Goal: Task Accomplishment & Management: Complete application form

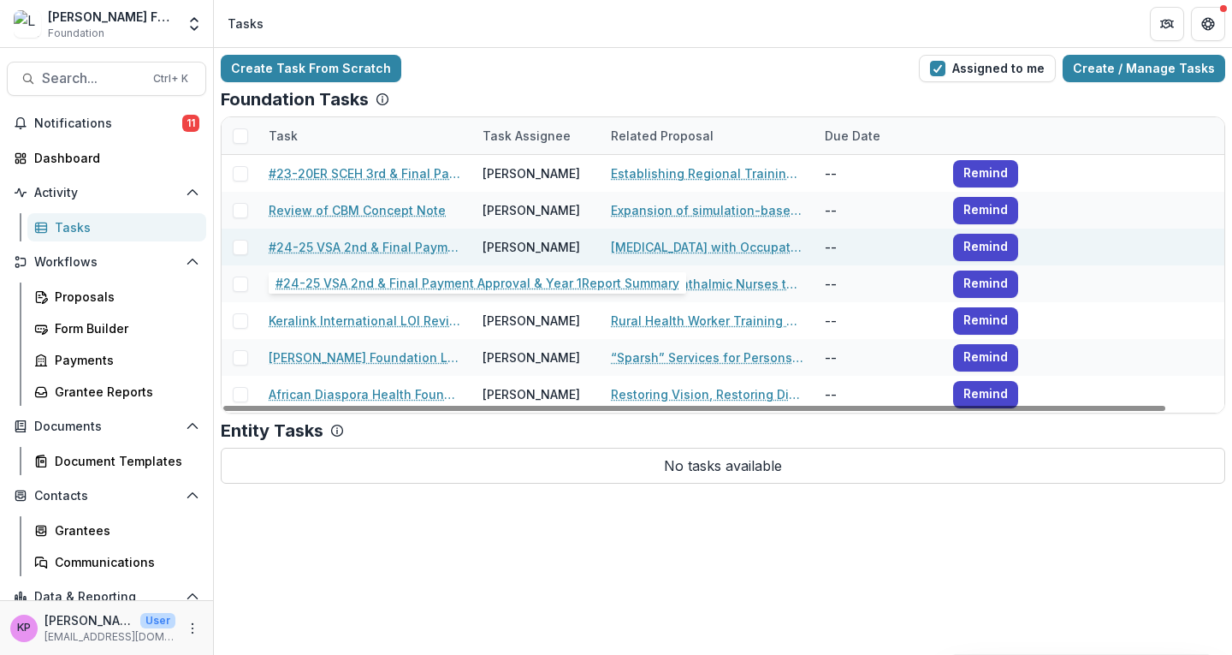
click at [348, 243] on link "#24-25 VSA 2nd & Final Payment Approval & Year 1Report Summary" at bounding box center [365, 247] width 193 height 18
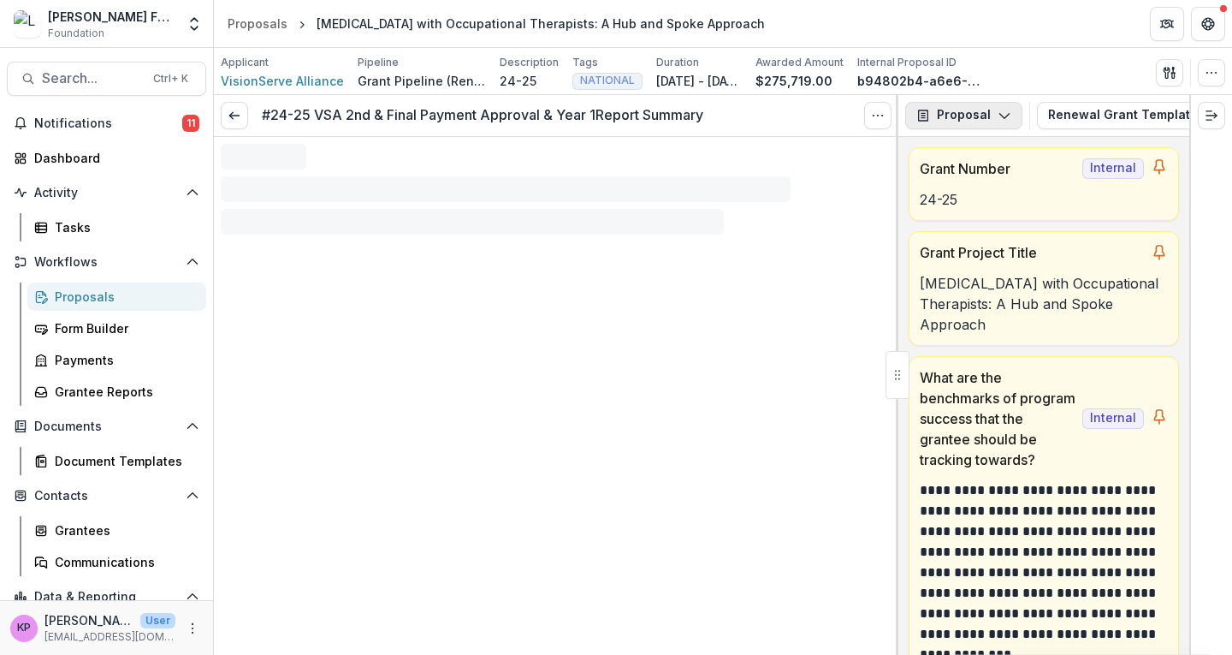
click at [978, 113] on button "Proposal" at bounding box center [963, 115] width 117 height 27
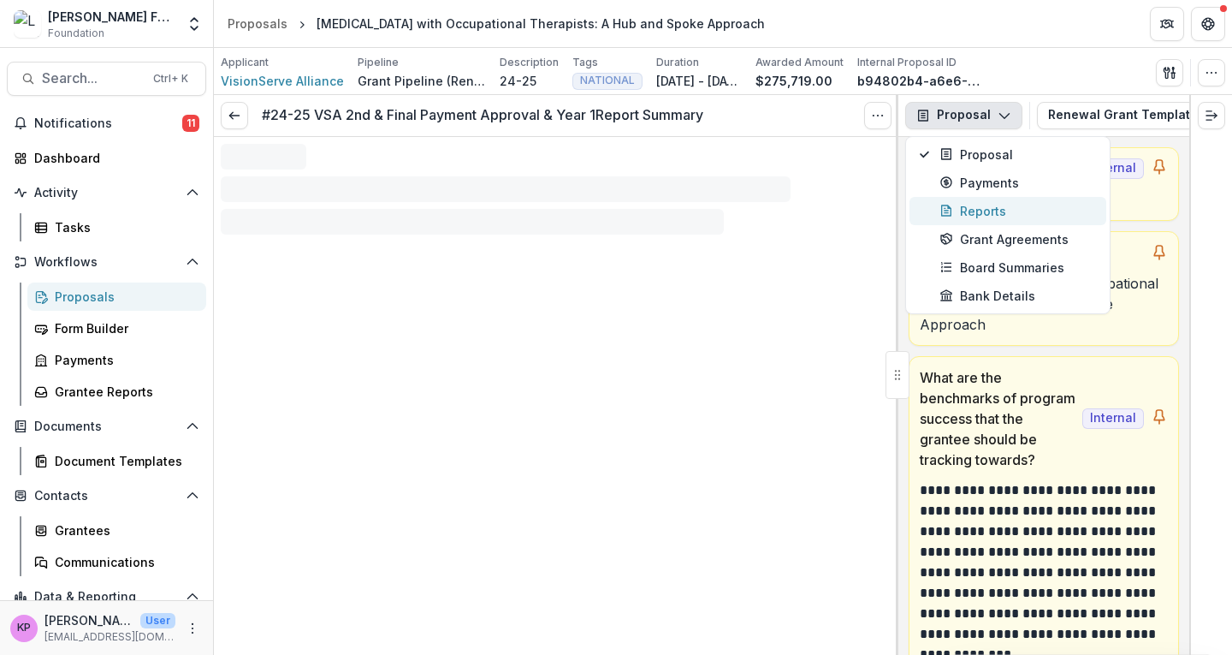
click at [966, 206] on div "Reports" at bounding box center [1018, 211] width 157 height 18
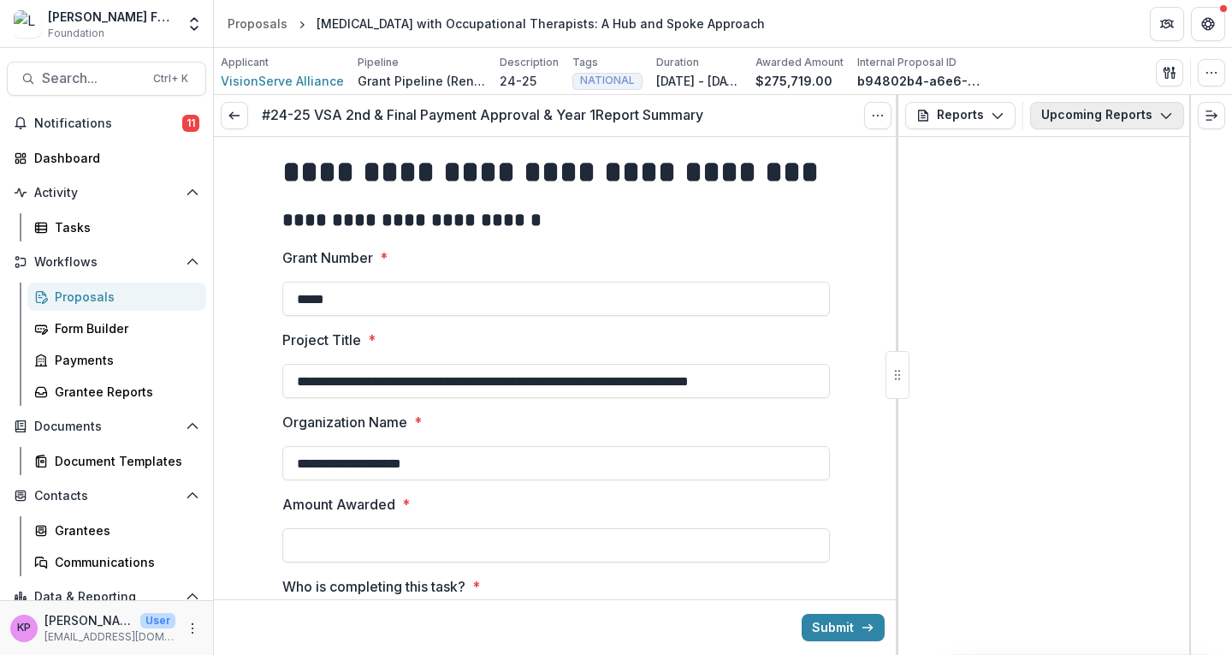
type input "********"
type input "*******"
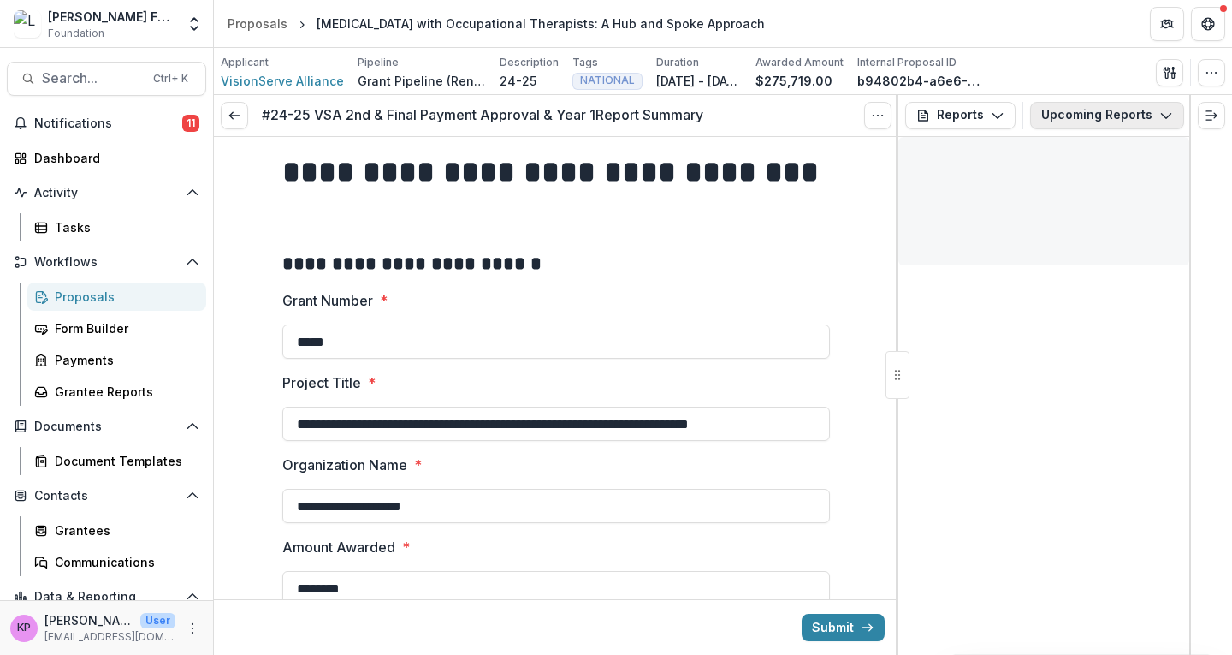
click at [1073, 113] on button "Upcoming Reports" at bounding box center [1107, 115] width 154 height 27
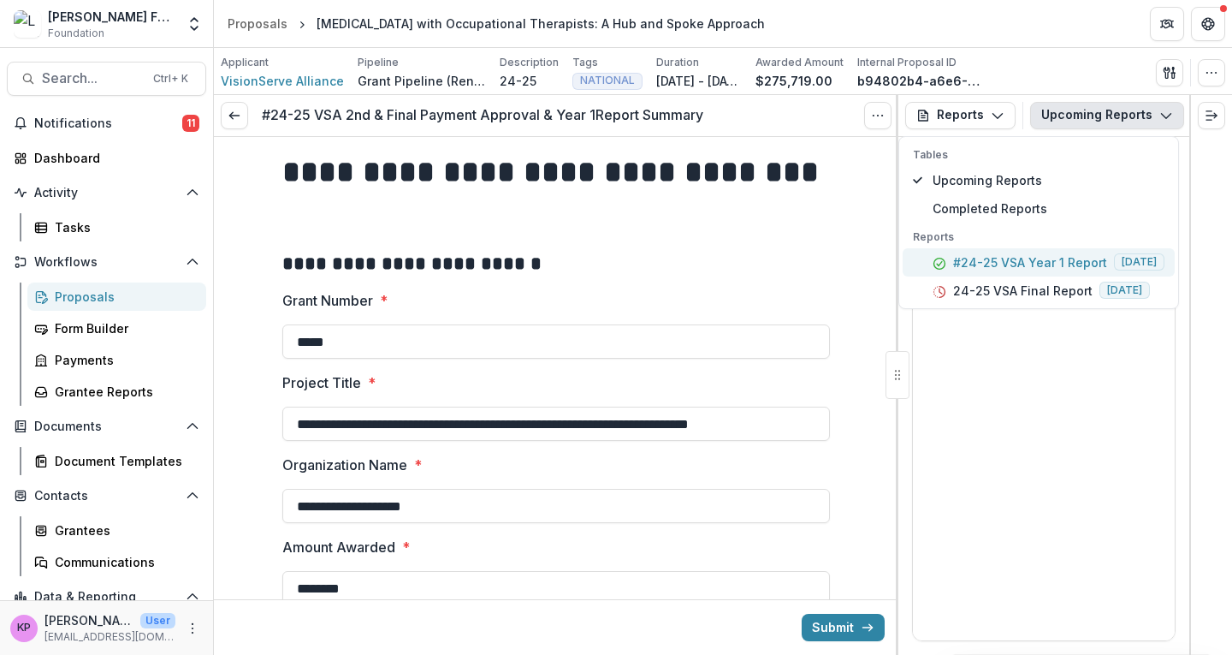
click at [1022, 262] on p "#24-25 VSA Year 1 Report" at bounding box center [1030, 262] width 154 height 18
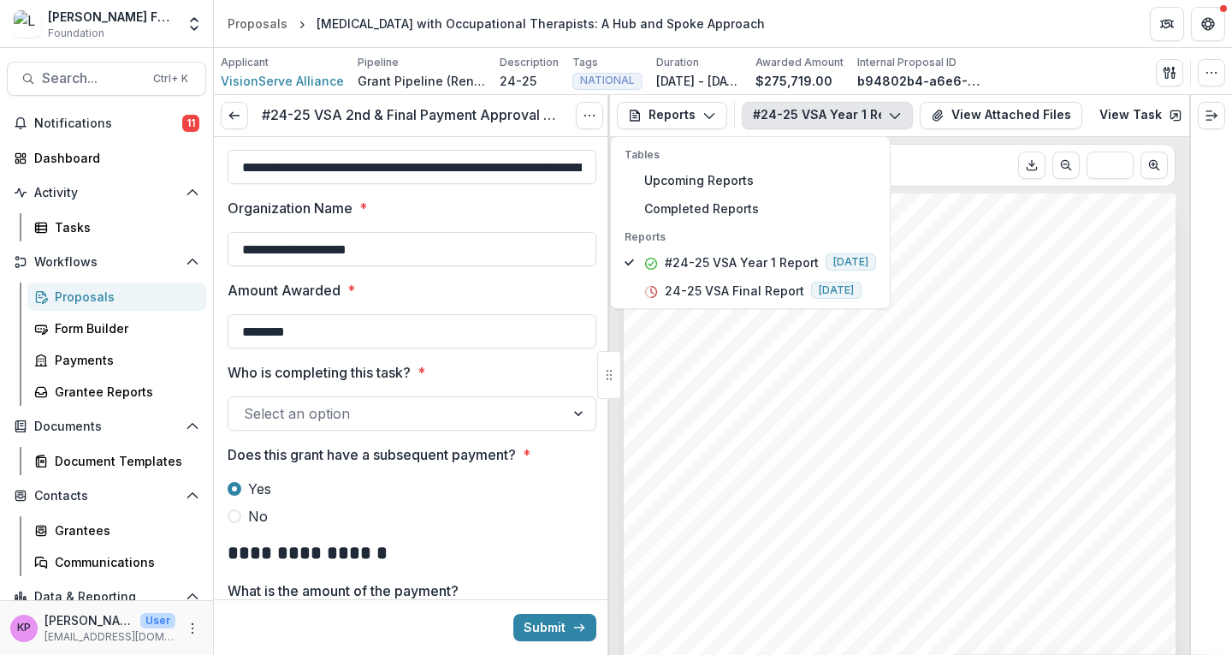
scroll to position [258, 0]
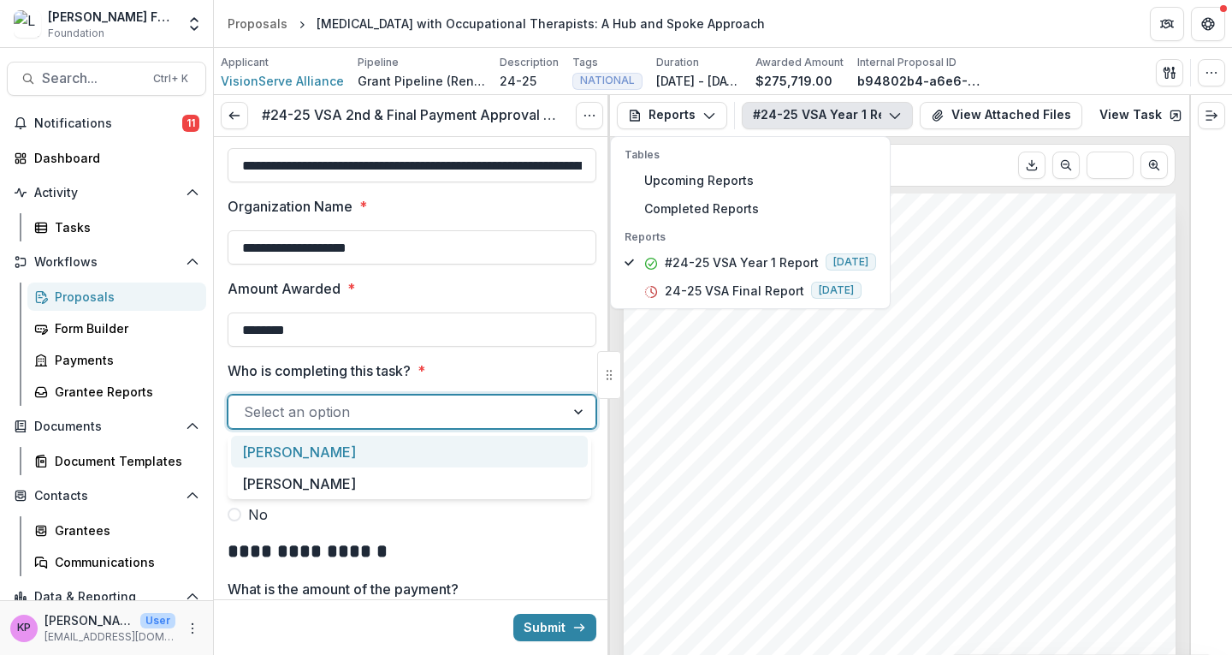
click at [382, 406] on div at bounding box center [396, 412] width 305 height 24
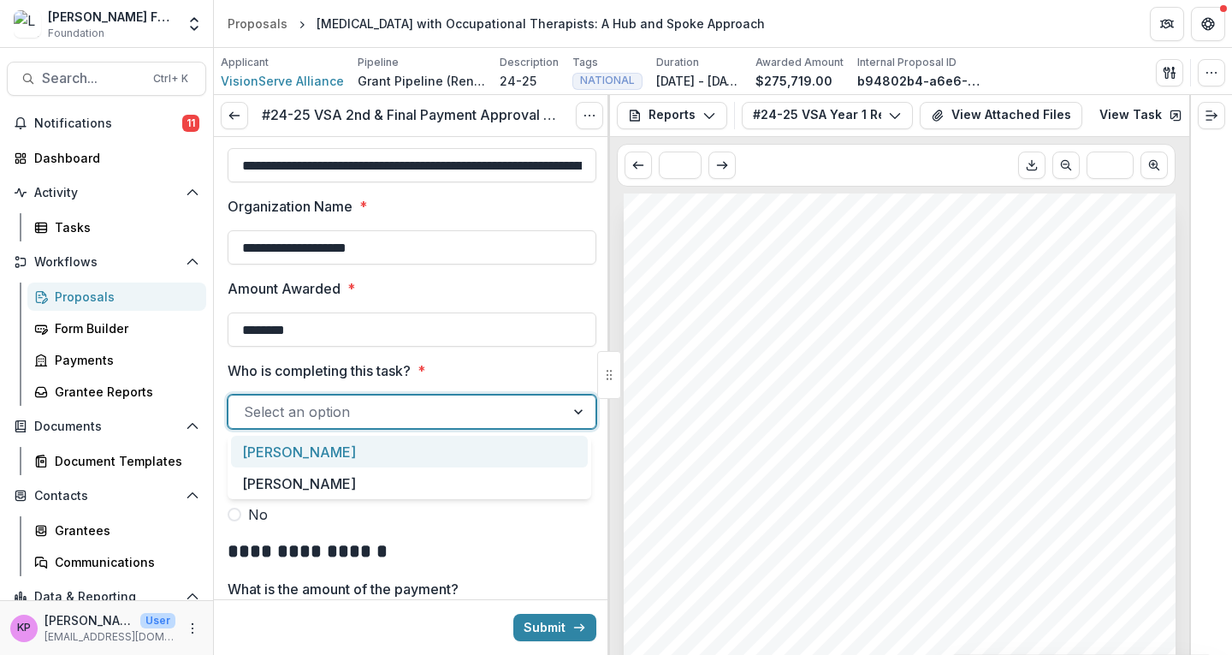
click at [307, 453] on div "[PERSON_NAME]" at bounding box center [409, 452] width 357 height 32
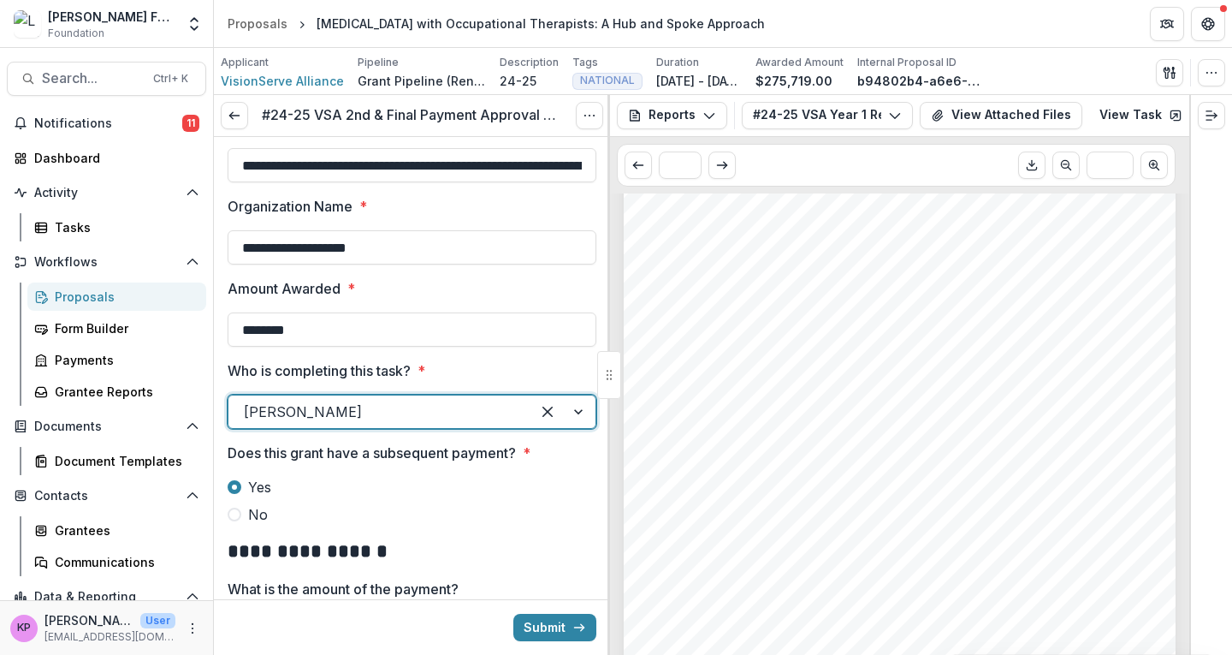
scroll to position [3216, 0]
click at [1211, 116] on icon "Expand right" at bounding box center [1212, 116] width 14 height 14
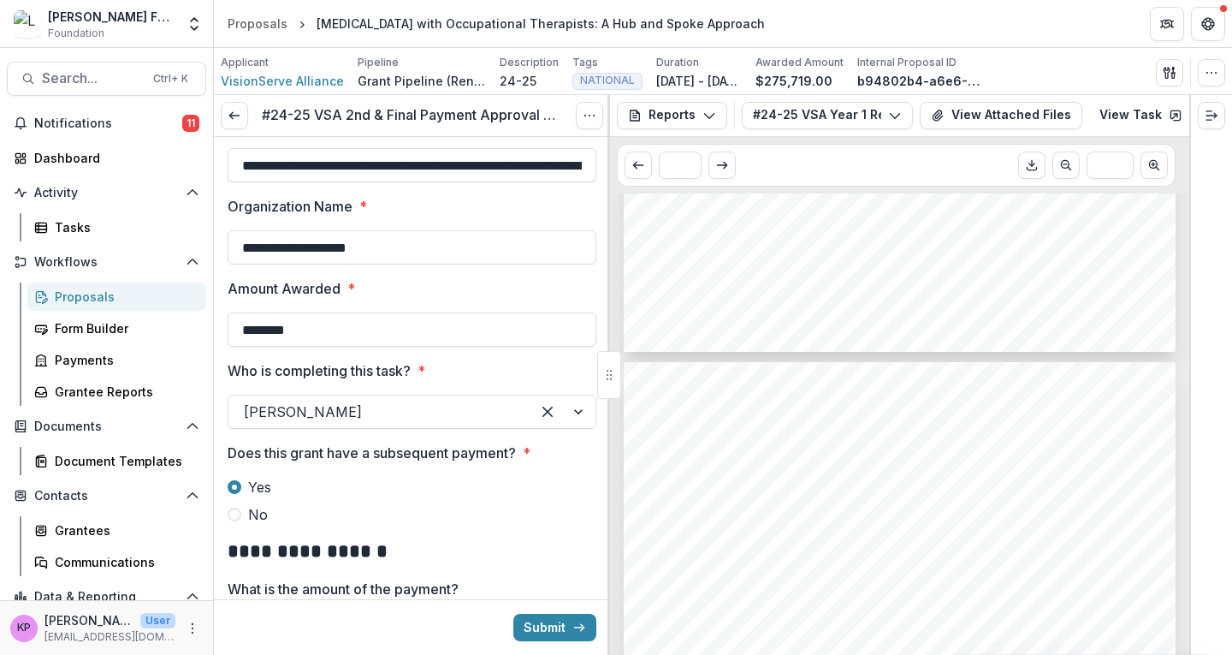
scroll to position [3785, 0]
click at [741, 541] on span "demonstrated the highest level of interest during the training. He is offering …" at bounding box center [897, 539] width 481 height 11
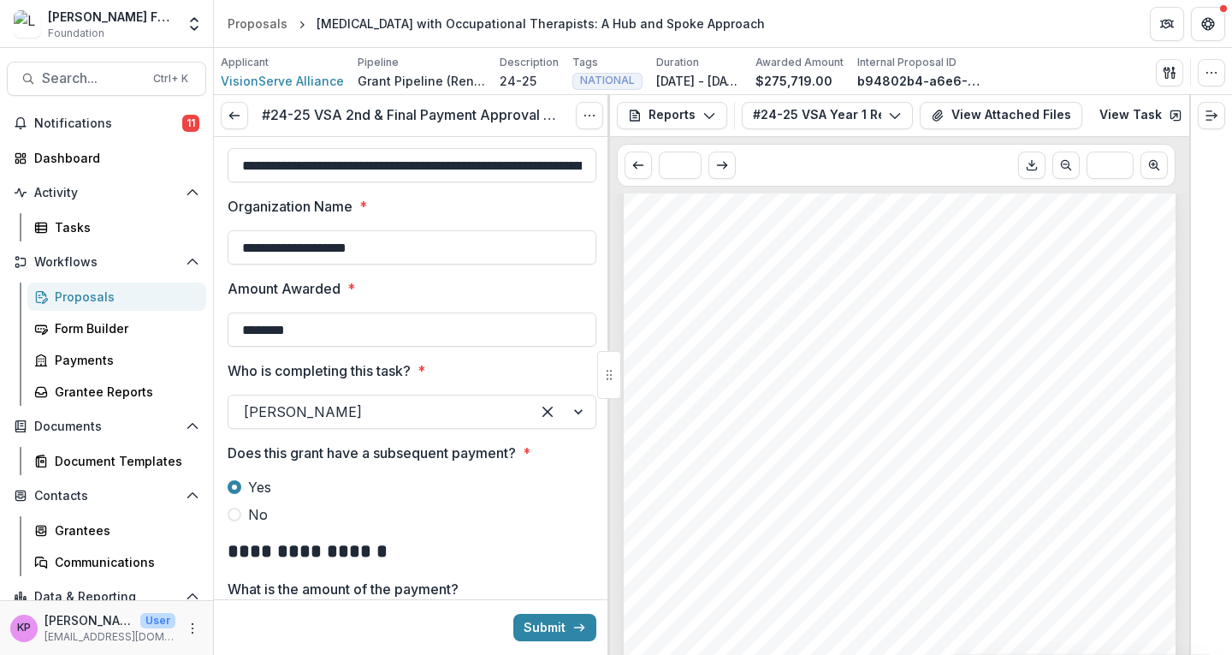
scroll to position [3984, 0]
click at [1080, 458] on span "2026. This extension will provide the VSA team with additional time to engage o…" at bounding box center [899, 458] width 484 height 11
click at [928, 436] on span "Given the challenges and solutions outlined above, VisionServe Alliance request…" at bounding box center [889, 440] width 465 height 11
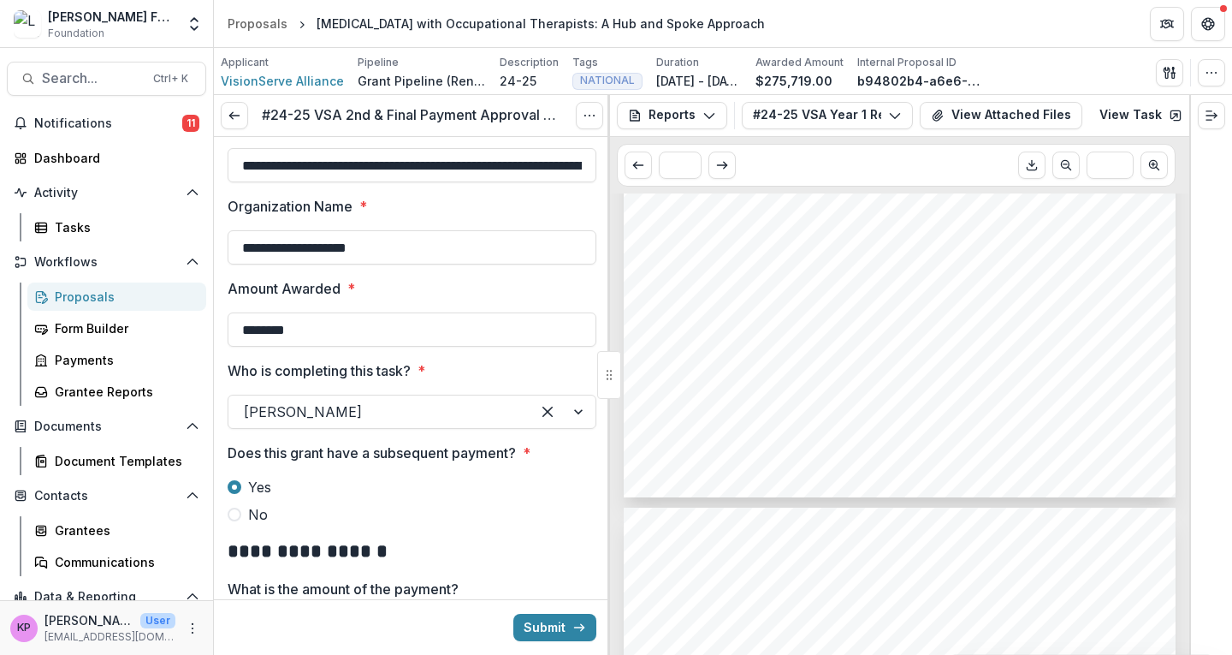
scroll to position [3640, 0]
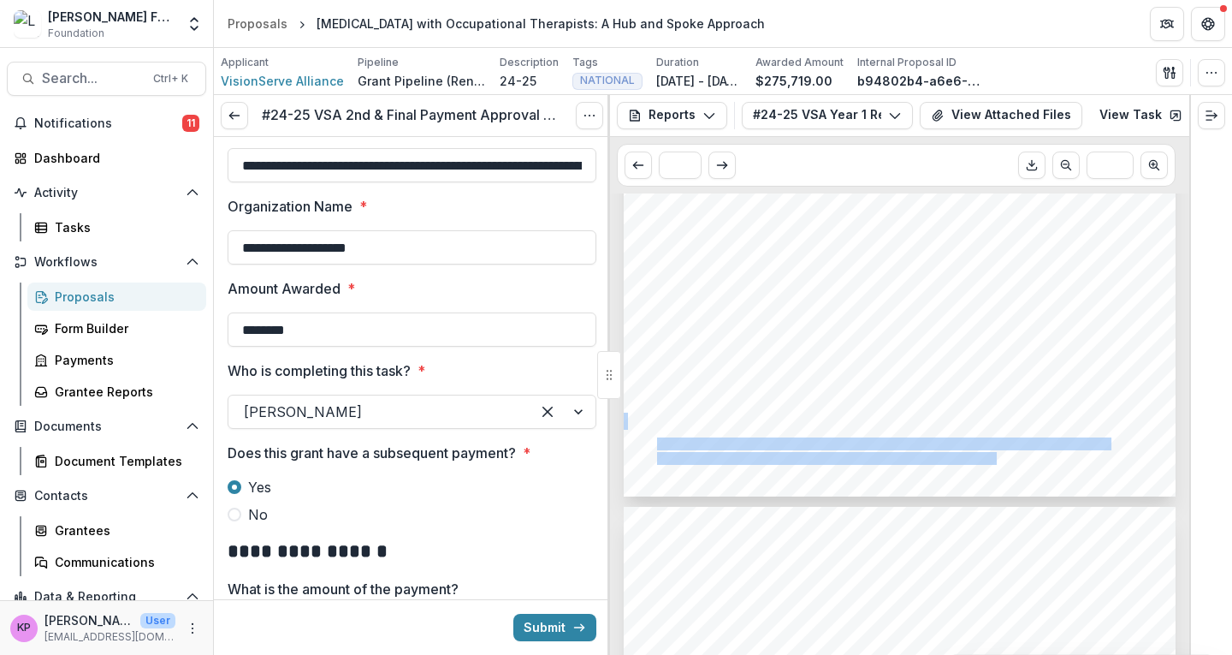
drag, startPoint x: 655, startPoint y: 445, endPoint x: 1012, endPoint y: 458, distance: 357.9
click at [1012, 458] on div "6. 7. - - - - - - - - - - Evaluations and Treatment Plans In-Depth Case Review …" at bounding box center [900, 106] width 552 height 781
copy div "Please see section (discrepancies in planned vs actual expenses) for VSA propos…"
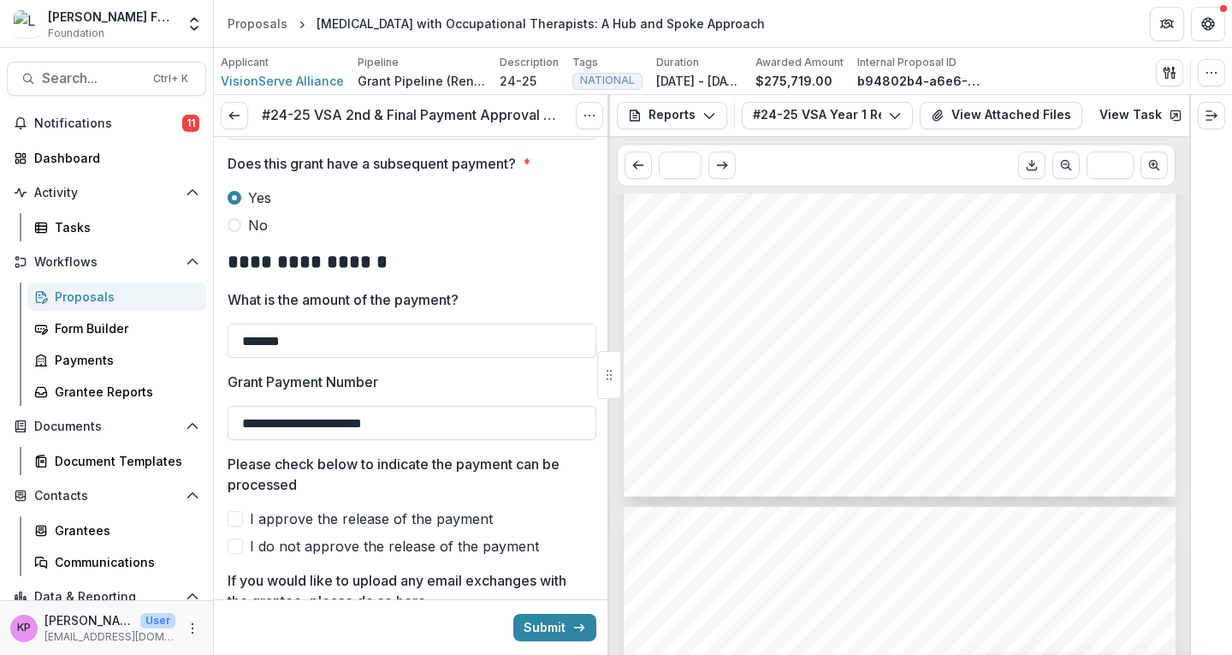
scroll to position [566, 0]
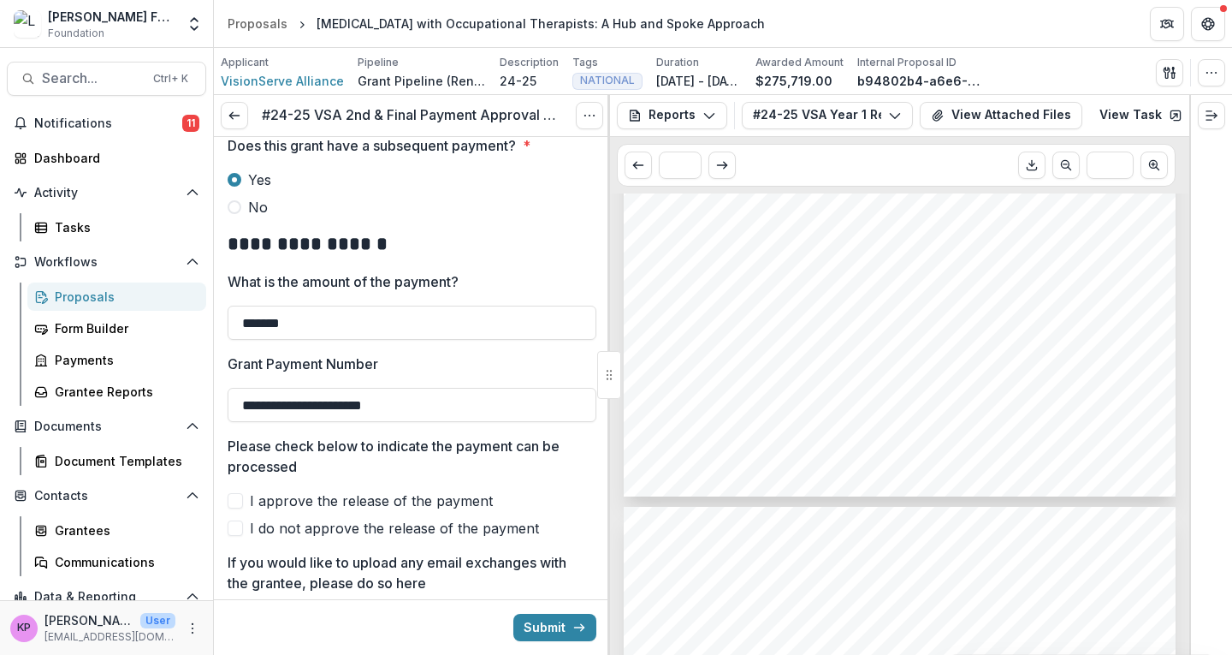
click at [242, 506] on span at bounding box center [235, 500] width 15 height 15
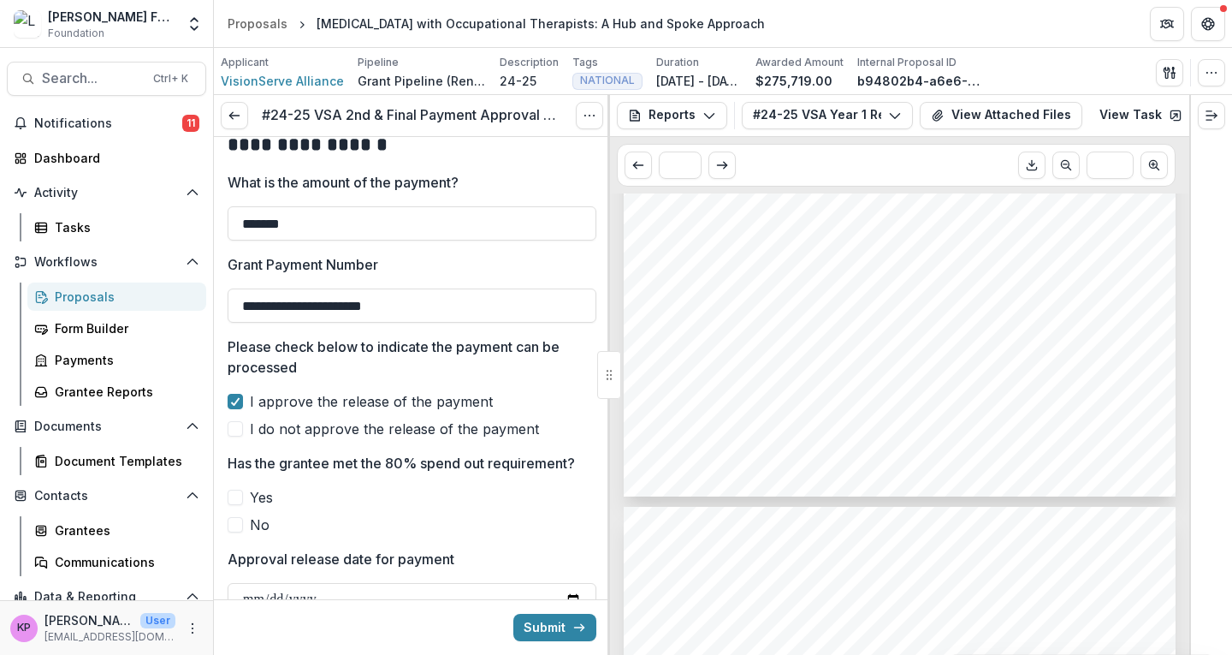
click at [240, 491] on span at bounding box center [235, 496] width 15 height 15
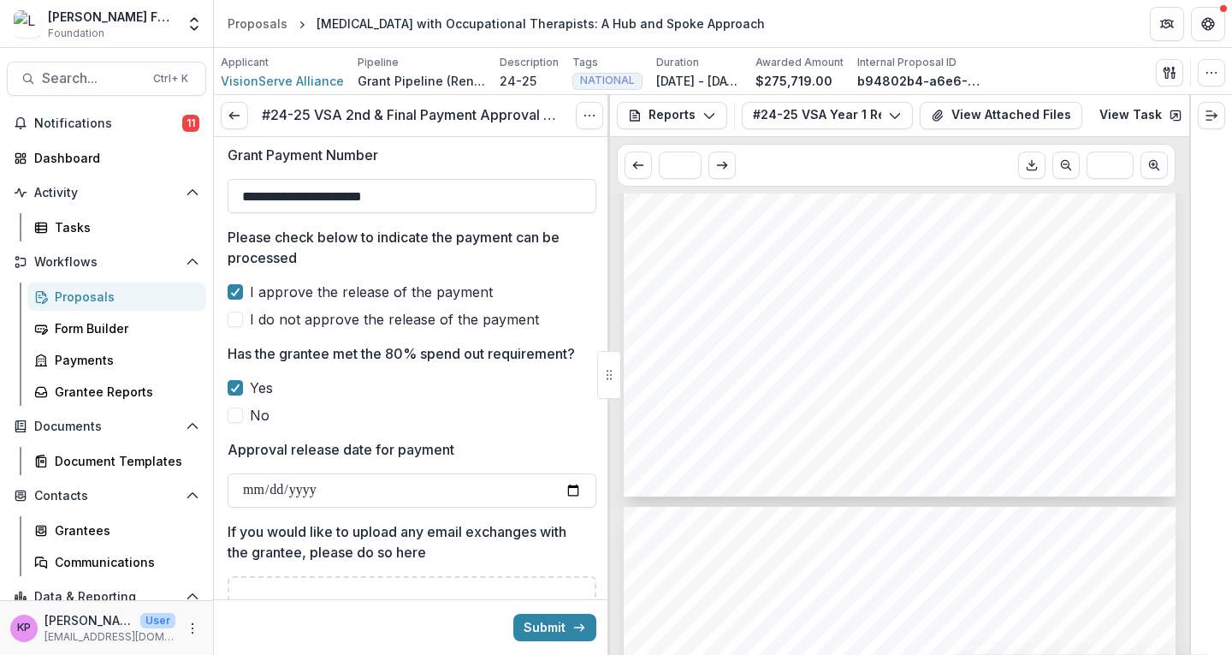
scroll to position [775, 0]
click at [249, 493] on input "Approval release date for payment" at bounding box center [412, 489] width 369 height 34
type input "**********"
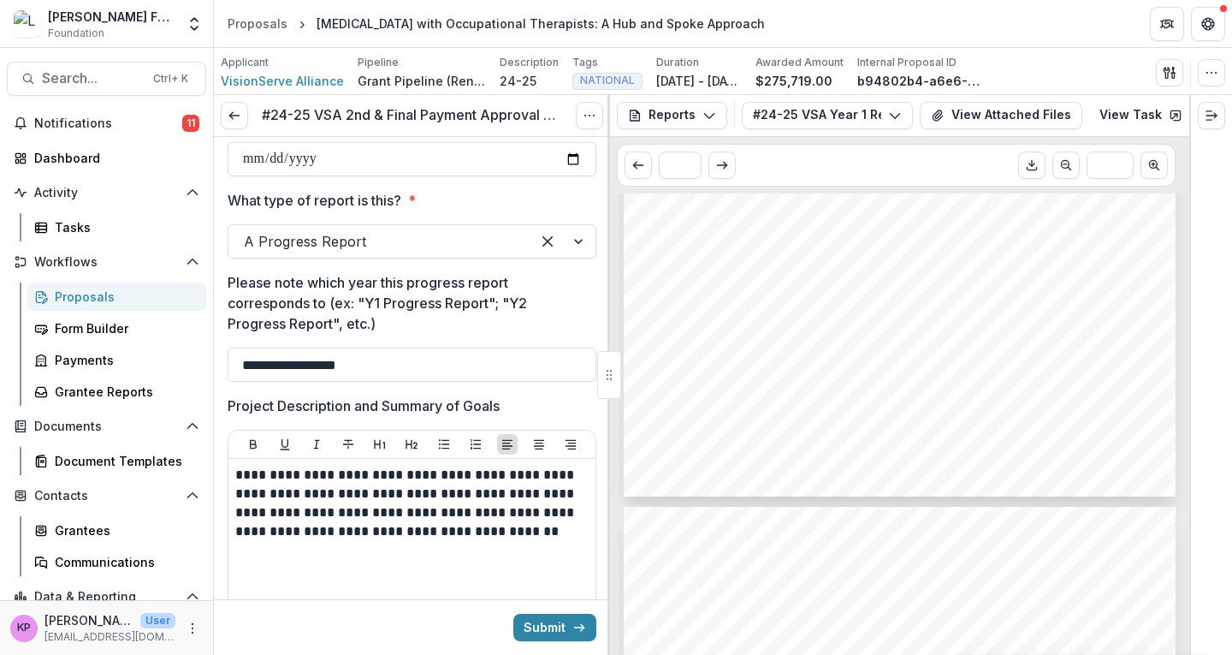
scroll to position [1829, 0]
